Goal: Information Seeking & Learning: Learn about a topic

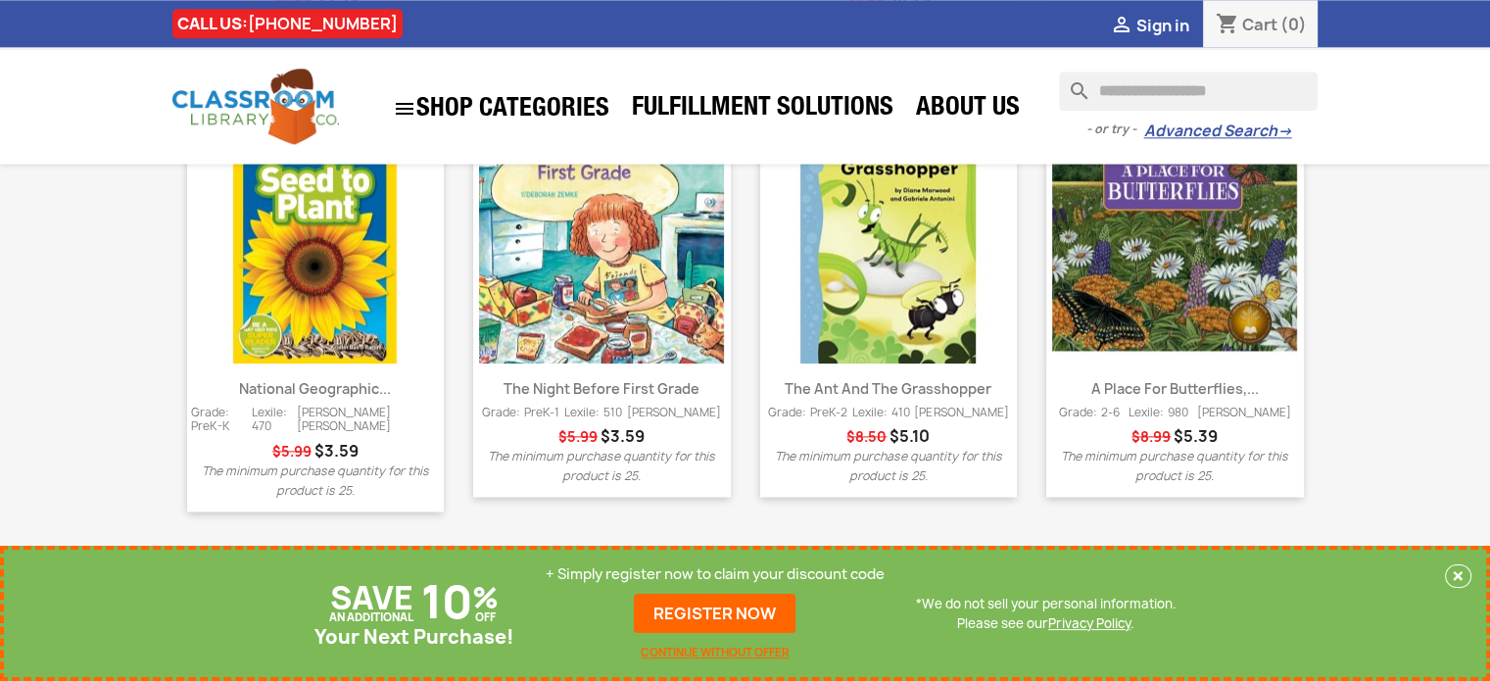
scroll to position [2679, 0]
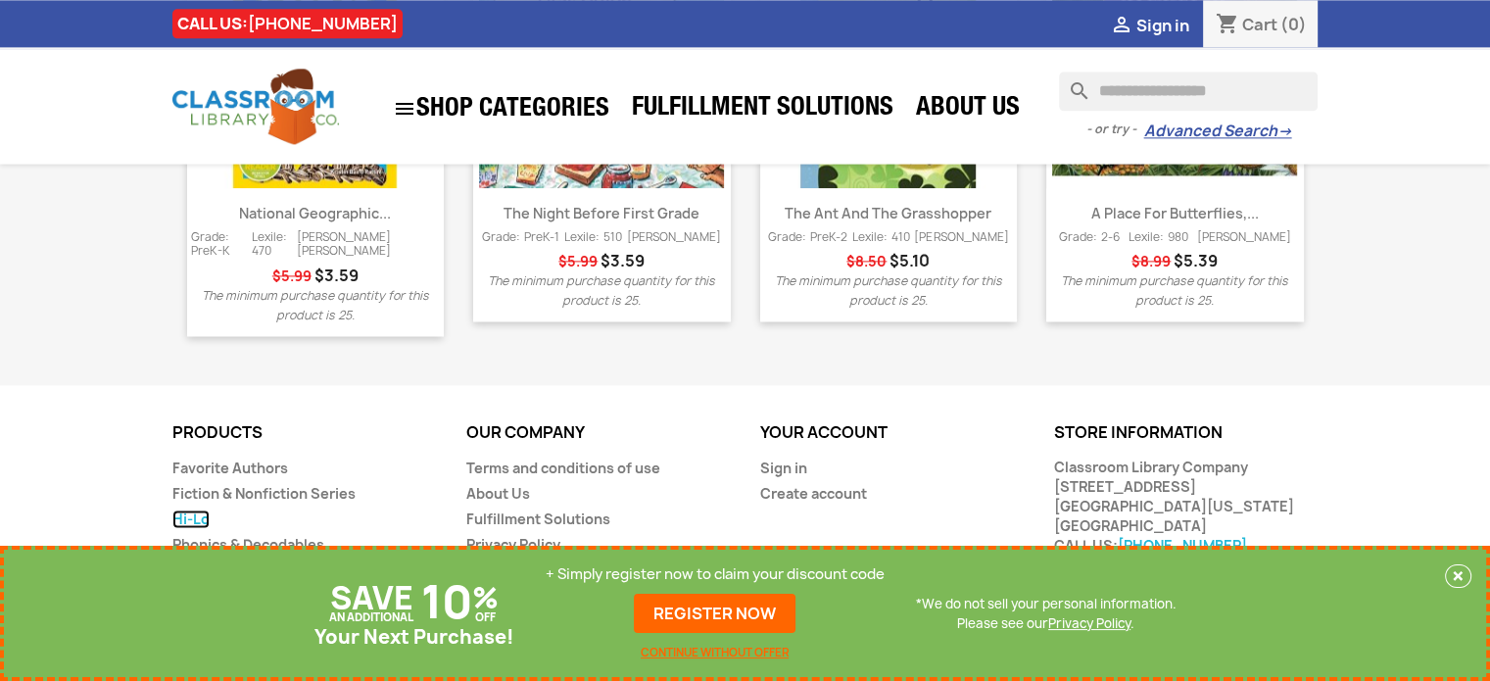
click at [198, 509] on link "Hi-Lo" at bounding box center [190, 518] width 37 height 19
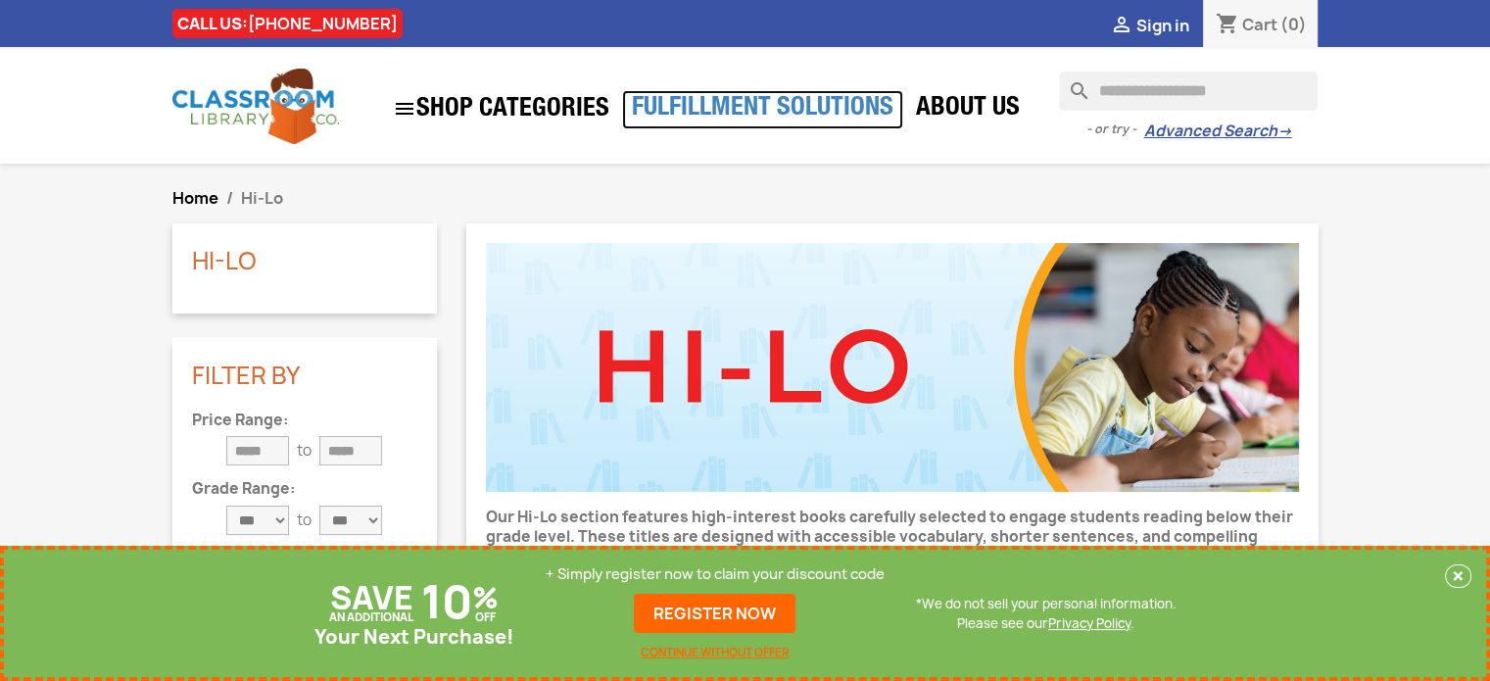
click at [730, 109] on link "Fulfillment Solutions" at bounding box center [762, 109] width 281 height 39
